Goal: Information Seeking & Learning: Find specific page/section

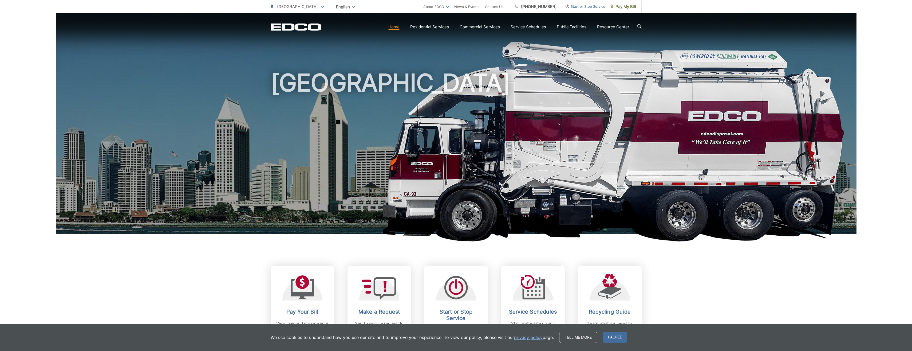
click at [416, 7] on span "Start or Stop Service" at bounding box center [583, 6] width 43 height 6
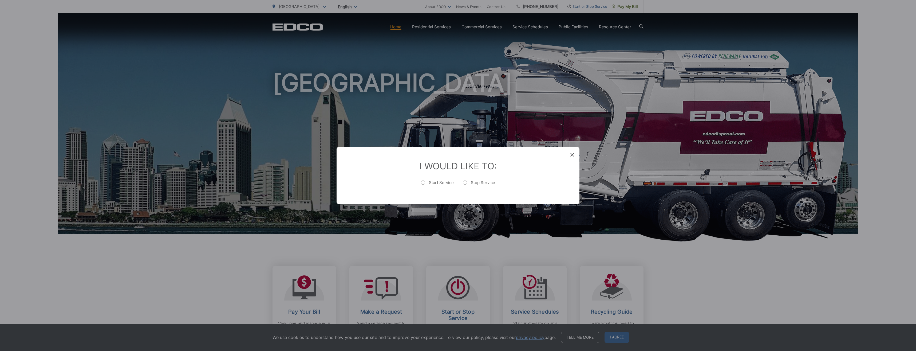
click at [416, 184] on label "Start Service" at bounding box center [437, 185] width 33 height 11
radio input "true"
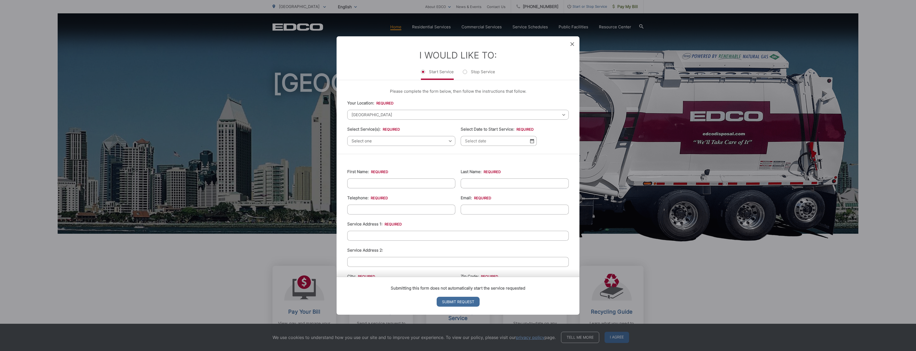
click at [416, 43] on icon at bounding box center [572, 44] width 4 height 4
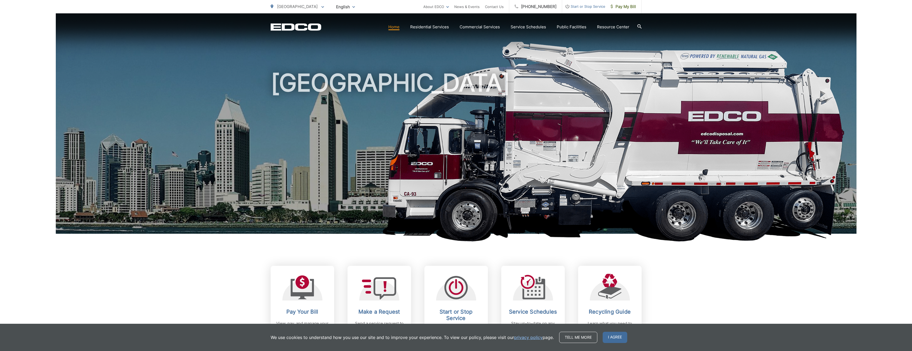
click at [416, 96] on h1 "[GEOGRAPHIC_DATA]" at bounding box center [456, 153] width 371 height 169
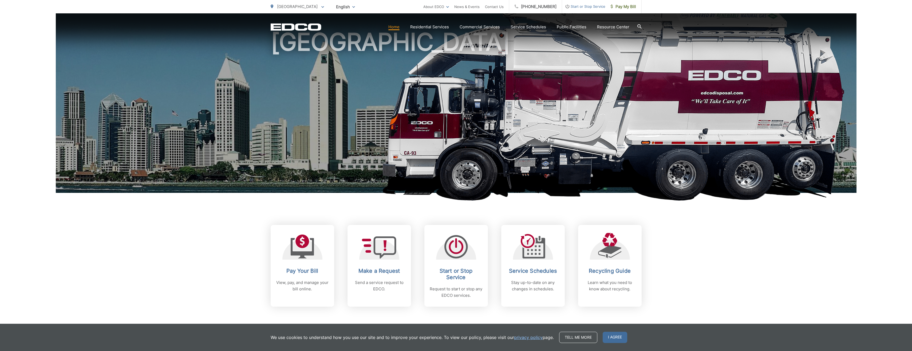
scroll to position [53, 0]
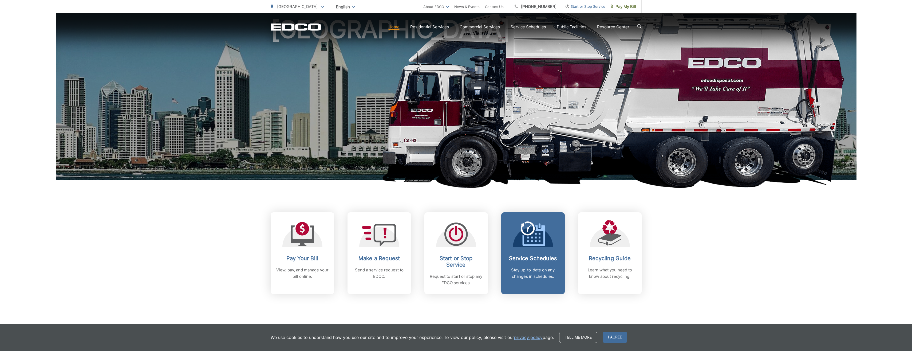
click at [416, 202] on icon at bounding box center [533, 233] width 25 height 25
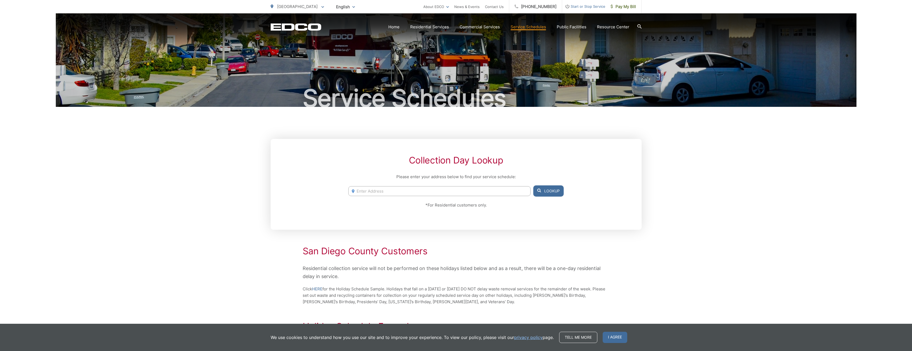
click at [446, 190] on input "Enter Address" at bounding box center [439, 191] width 182 height 10
click at [549, 189] on button "Lookup" at bounding box center [548, 190] width 30 height 11
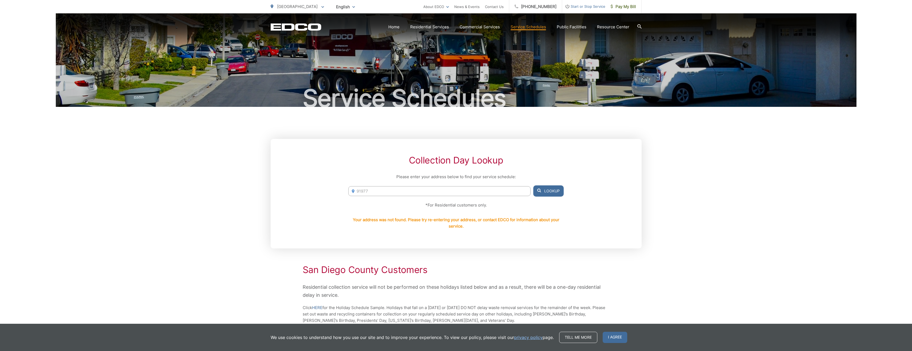
click at [390, 190] on input "91977" at bounding box center [439, 191] width 182 height 10
drag, startPoint x: 385, startPoint y: 192, endPoint x: 313, endPoint y: 193, distance: 71.8
click at [315, 193] on div "Collection Day Lookup Please enter your address below to find your service sche…" at bounding box center [456, 193] width 371 height 109
type input "[STREET_ADDRESS]"
click at [545, 188] on button "Lookup" at bounding box center [548, 190] width 30 height 11
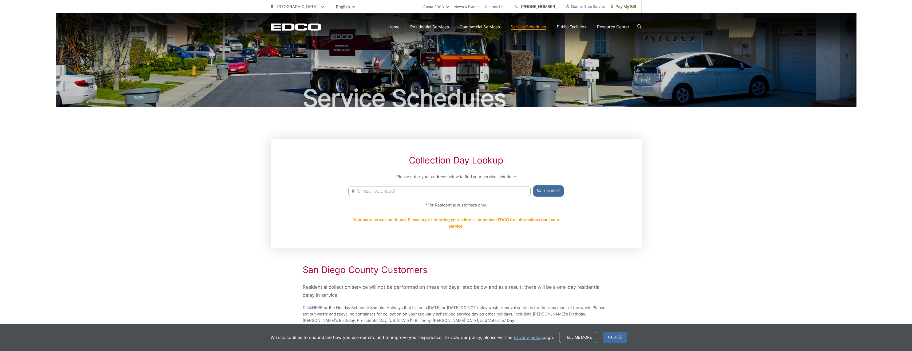
click at [547, 190] on button "Lookup" at bounding box center [548, 190] width 30 height 11
click at [436, 190] on input "[STREET_ADDRESS]" at bounding box center [439, 191] width 182 height 10
drag, startPoint x: 436, startPoint y: 190, endPoint x: 325, endPoint y: 185, distance: 111.6
click at [325, 185] on div "Collection Day Lookup Please enter your address below to find your service sche…" at bounding box center [456, 193] width 371 height 109
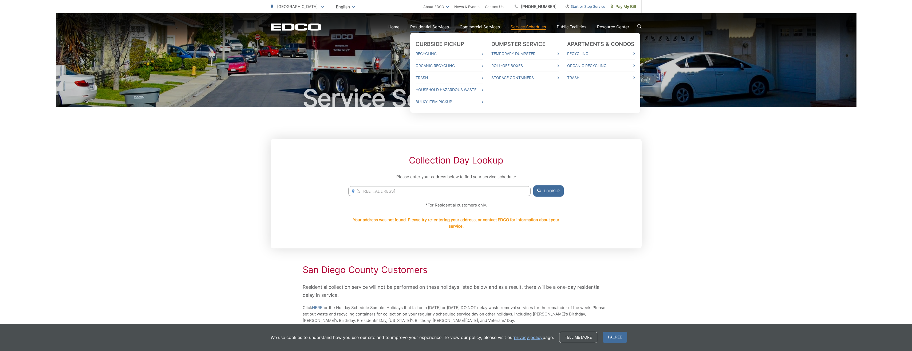
click at [431, 27] on link "Residential Services" at bounding box center [429, 27] width 39 height 6
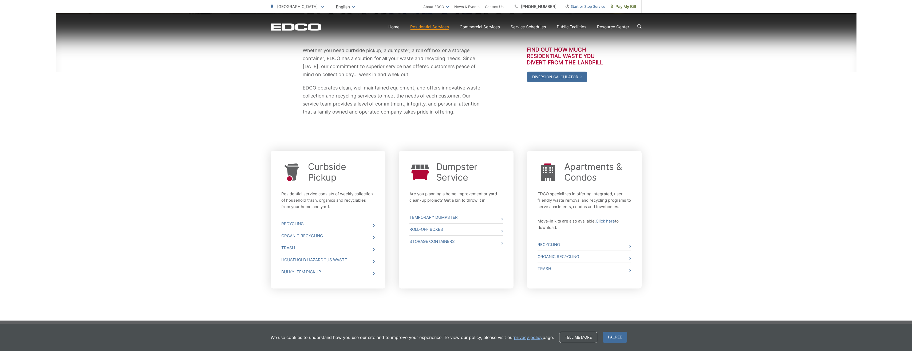
scroll to position [95, 0]
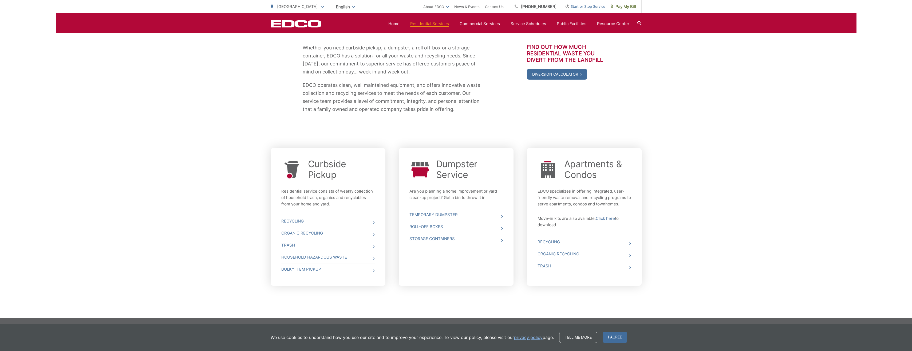
click at [323, 255] on link "Household Hazardous Waste" at bounding box center [327, 257] width 93 height 12
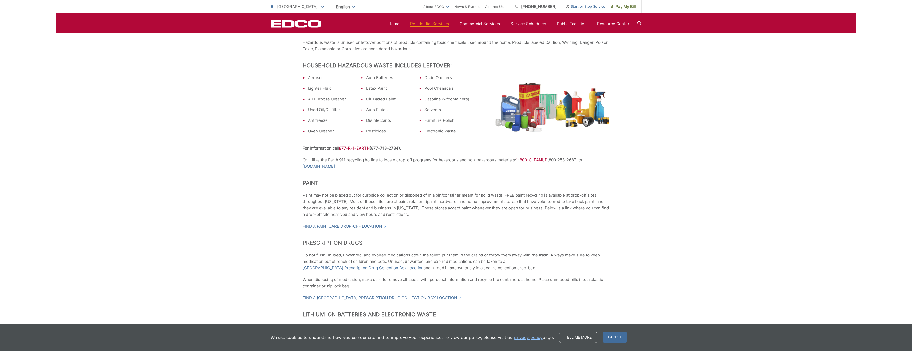
scroll to position [160, 0]
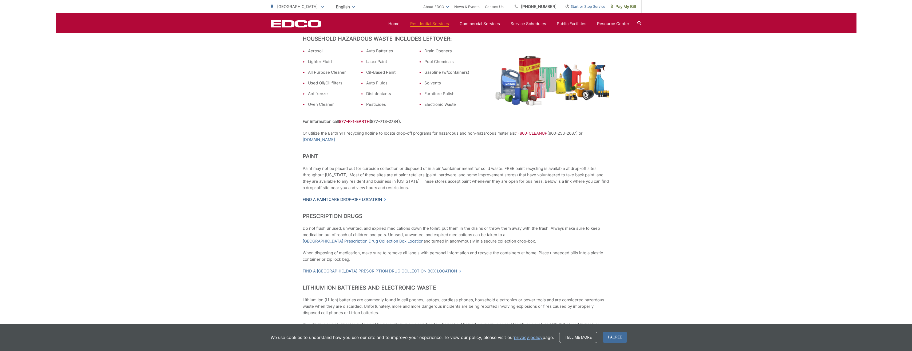
click at [347, 198] on link "Find a PaintCare drop-off location" at bounding box center [345, 199] width 84 height 6
